Goal: Information Seeking & Learning: Learn about a topic

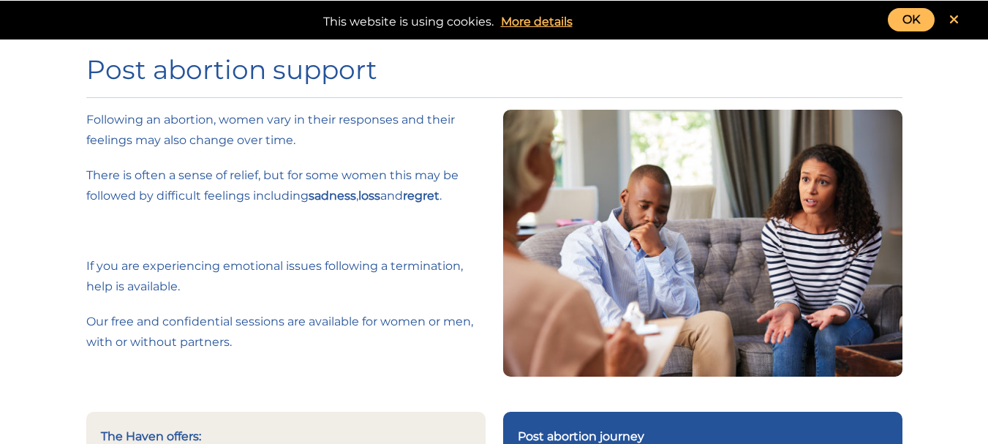
click at [954, 21] on icon at bounding box center [955, 19] width 10 height 13
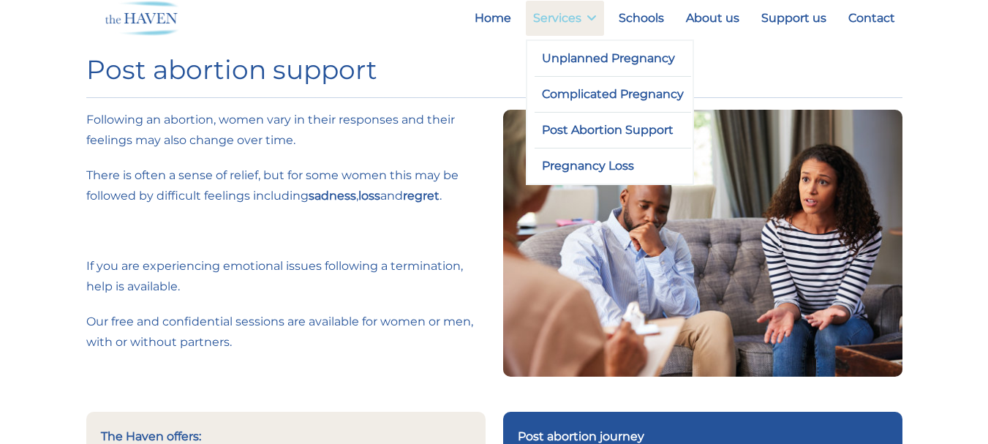
click at [571, 28] on link "Services" at bounding box center [565, 18] width 78 height 35
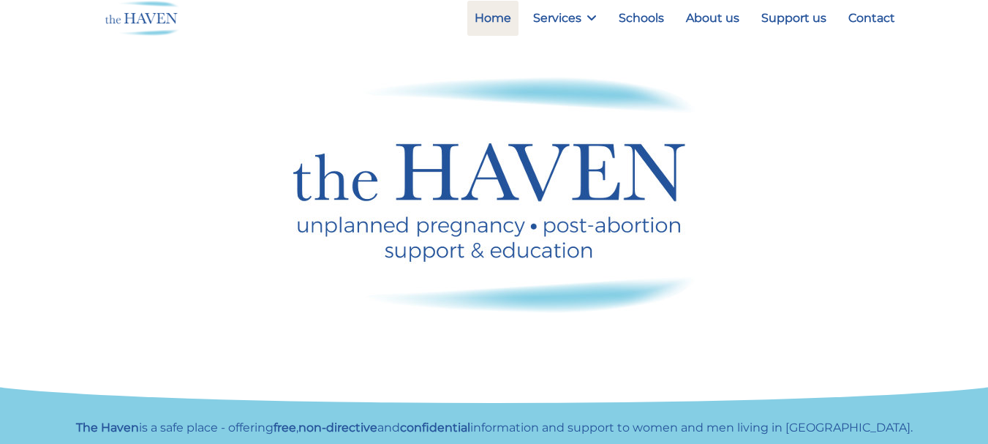
scroll to position [208, 0]
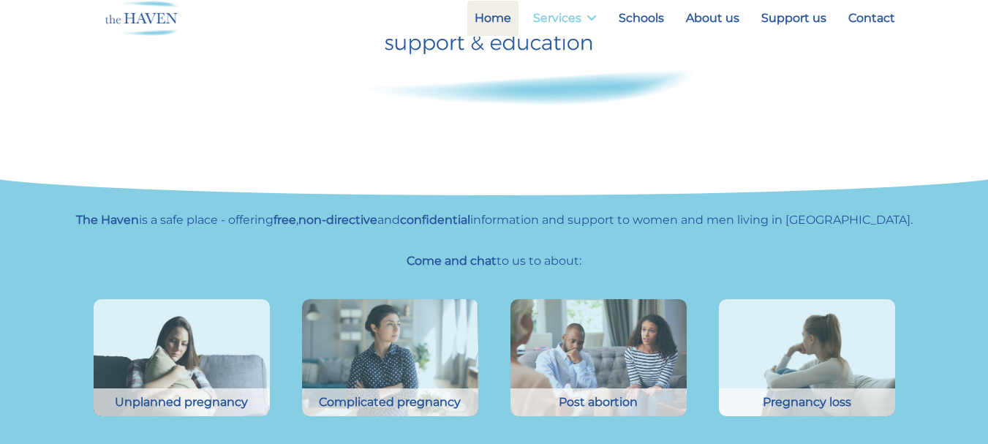
click at [568, 26] on link "Services" at bounding box center [565, 18] width 78 height 35
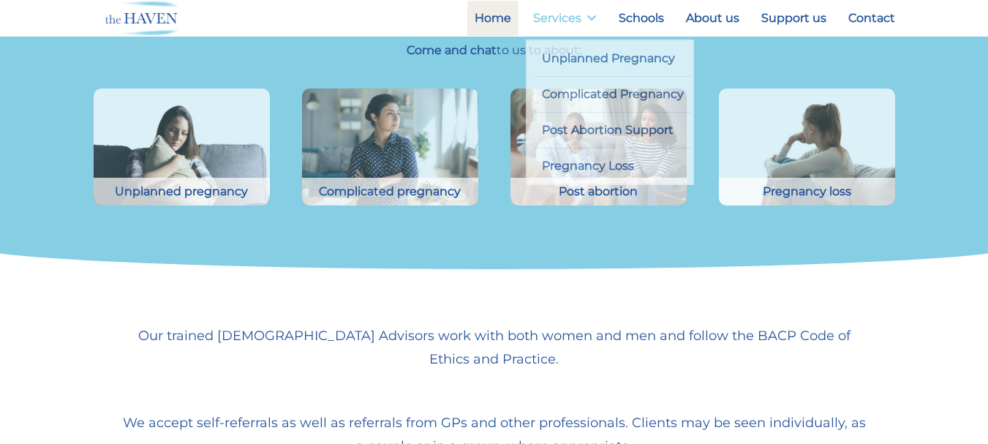
scroll to position [421, 0]
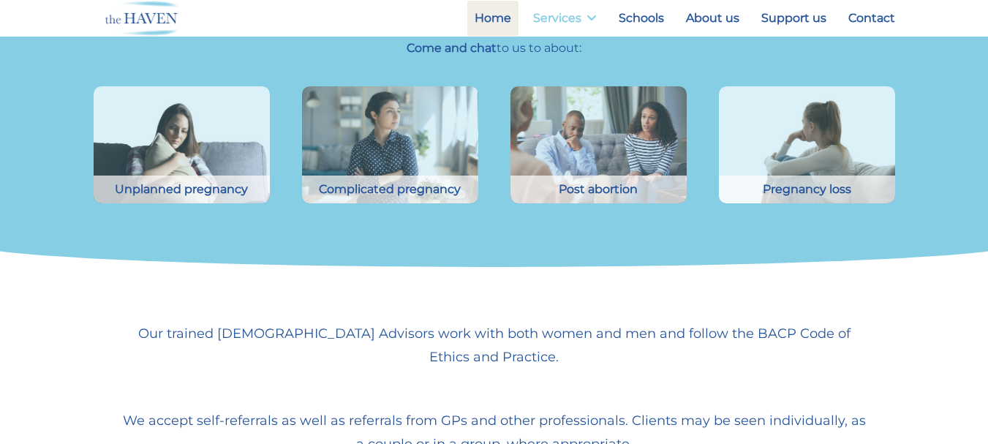
click at [568, 26] on link "Services" at bounding box center [565, 18] width 78 height 35
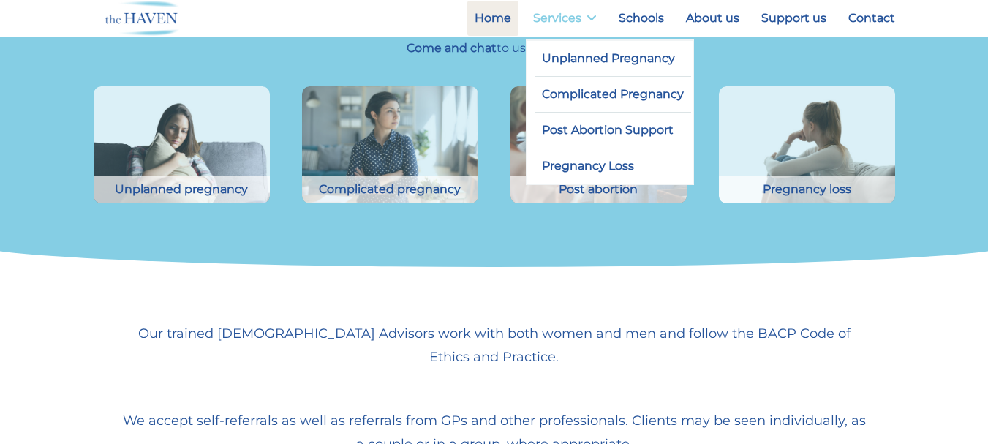
click at [568, 26] on link "Services" at bounding box center [565, 18] width 78 height 35
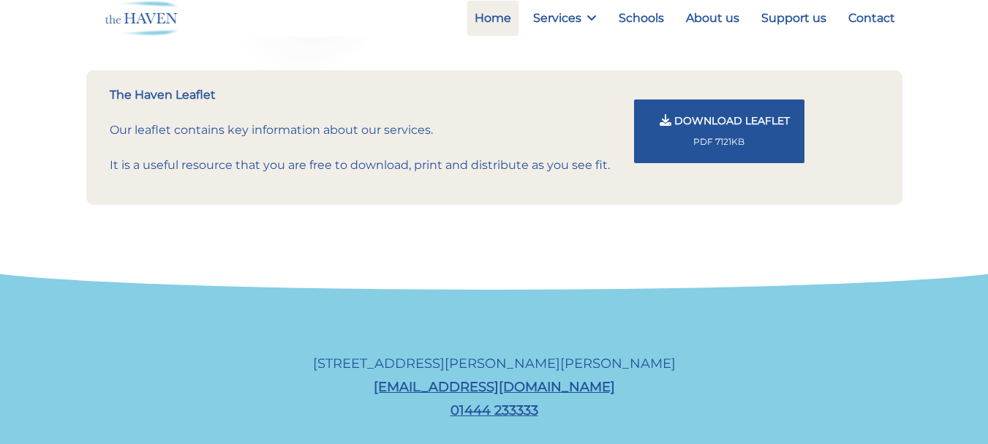
scroll to position [1654, 0]
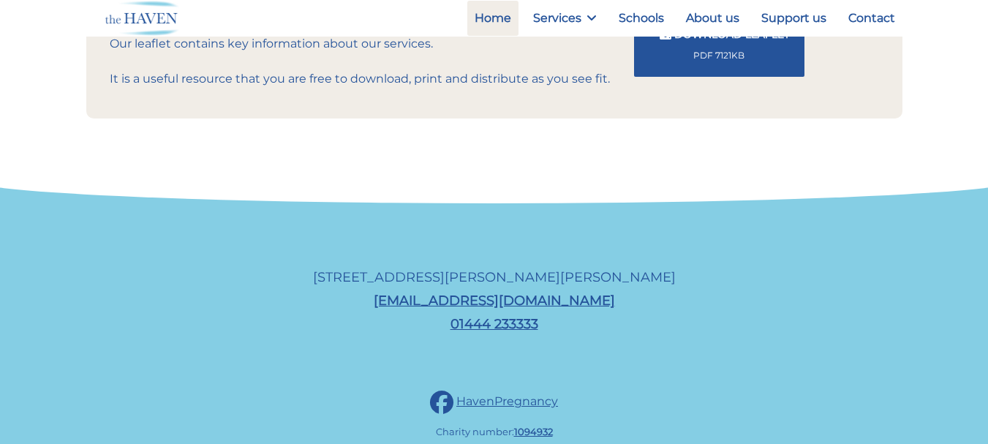
click at [968, 355] on div "54A Church Road, Burgess Hill, RH15 9AE info@havencentre.org.uk 01444 233333" at bounding box center [494, 300] width 988 height 165
drag, startPoint x: 967, startPoint y: 357, endPoint x: 966, endPoint y: 385, distance: 27.8
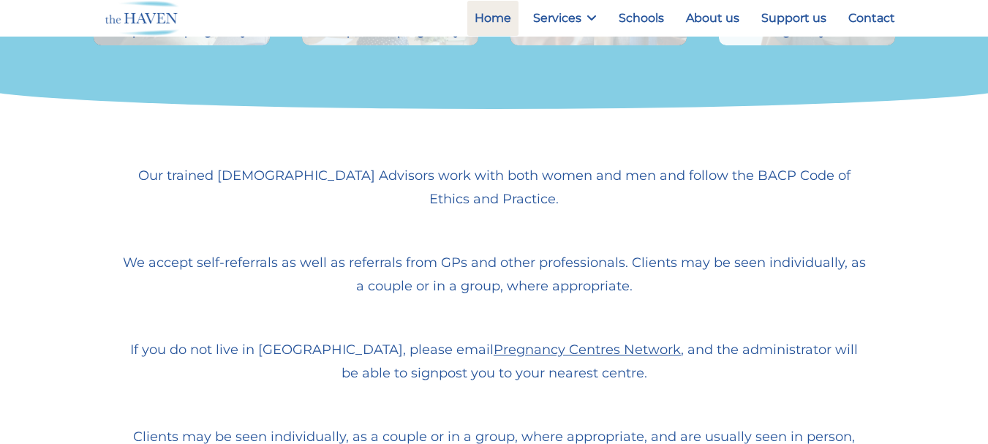
scroll to position [380, 0]
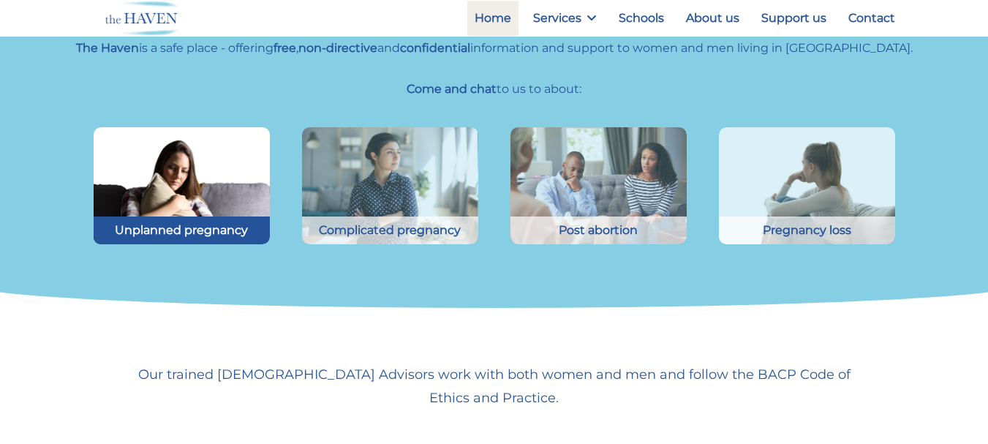
click at [207, 225] on div "Unplanned pregnancy" at bounding box center [182, 231] width 176 height 28
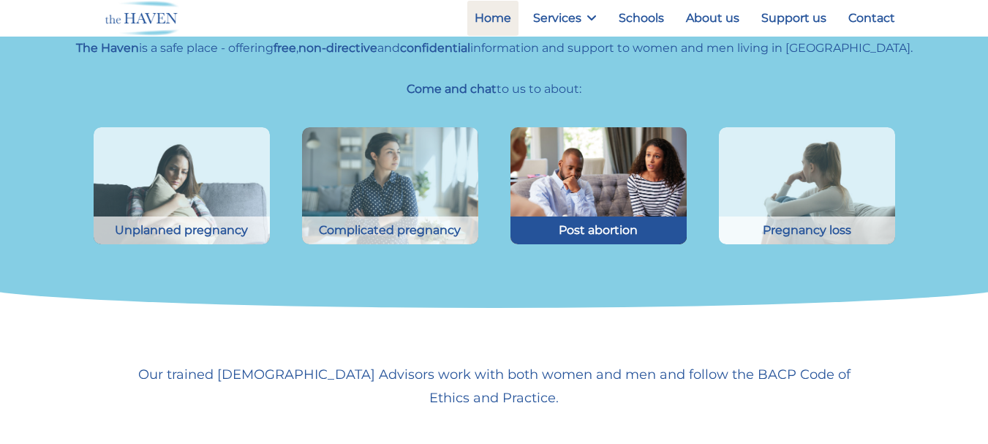
click at [582, 210] on img at bounding box center [598, 186] width 194 height 130
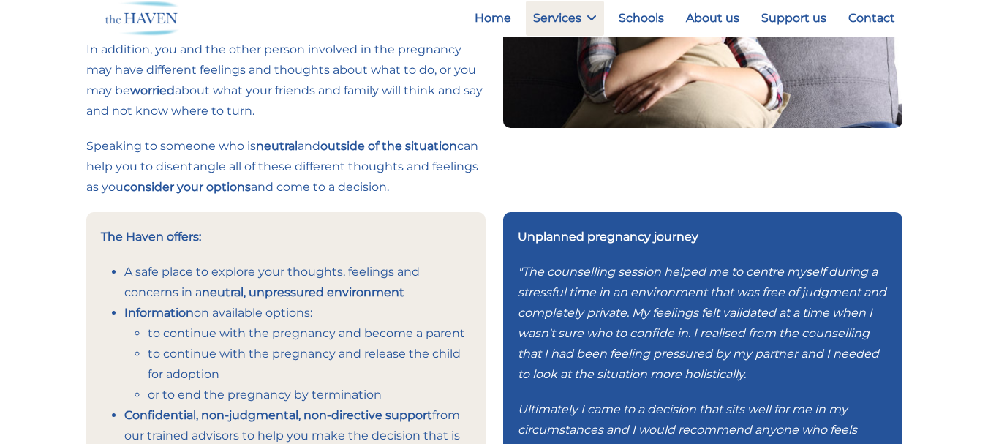
scroll to position [261, 0]
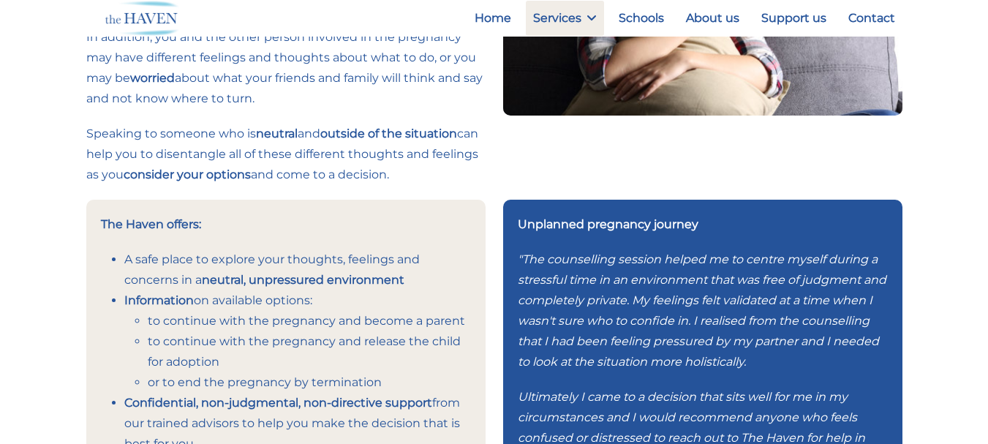
click at [982, 247] on div "Unplanned Pregnancy Discovering you are pregnant, especially if it was unplanne…" at bounding box center [494, 275] width 988 height 1073
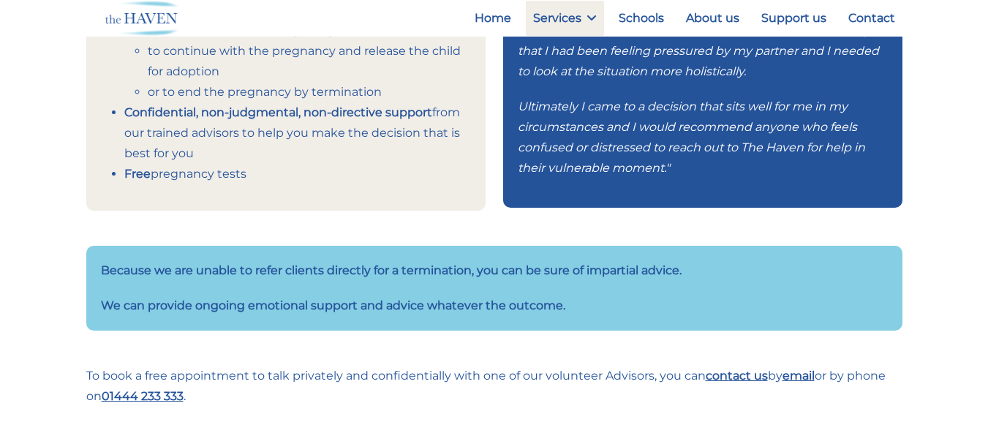
scroll to position [578, 0]
